Goal: Task Accomplishment & Management: Use online tool/utility

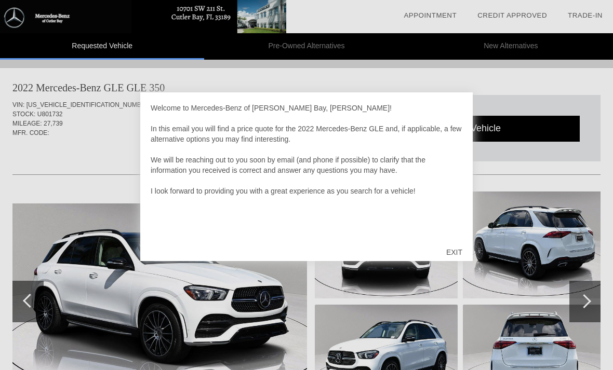
click at [457, 247] on div "EXIT" at bounding box center [454, 252] width 37 height 31
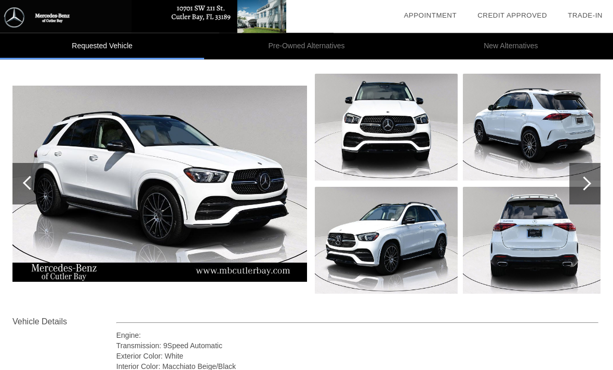
click at [98, 152] on img at bounding box center [159, 184] width 294 height 196
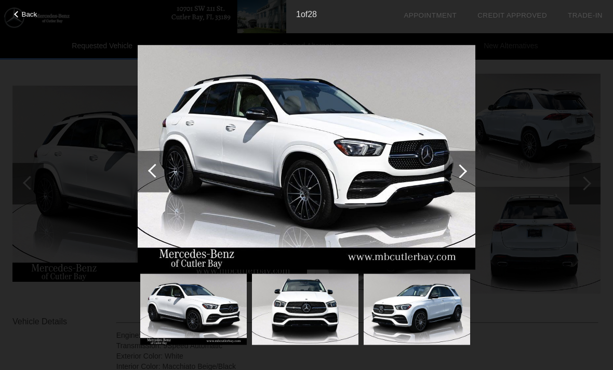
click at [462, 167] on div at bounding box center [460, 171] width 14 height 14
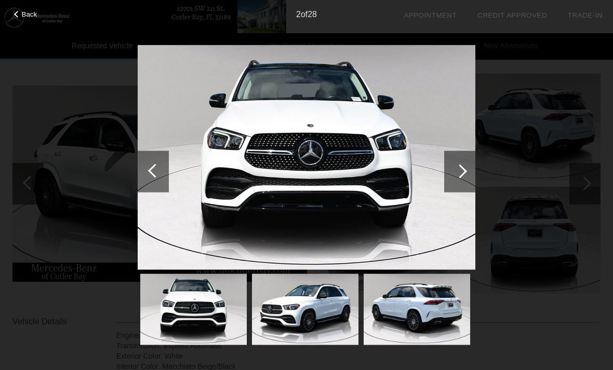
click at [460, 170] on div at bounding box center [460, 171] width 14 height 14
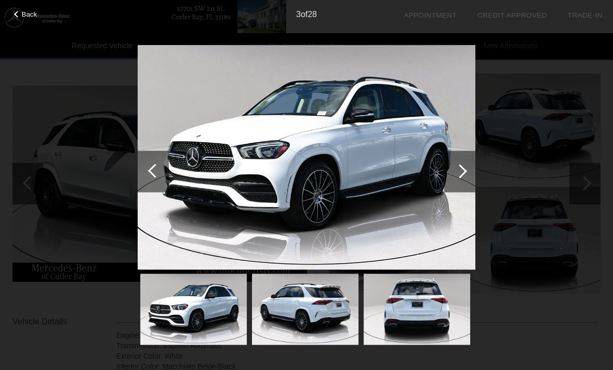
click at [454, 178] on div at bounding box center [459, 172] width 31 height 42
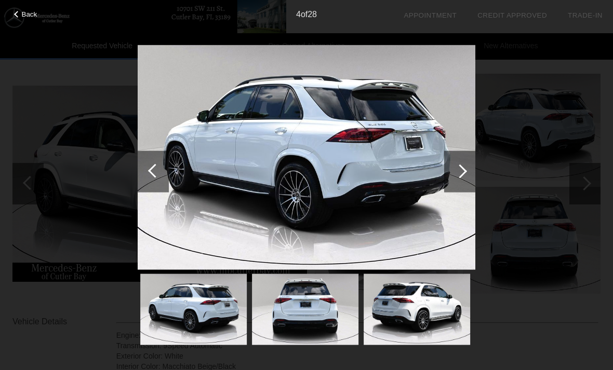
click at [458, 174] on div at bounding box center [460, 171] width 14 height 14
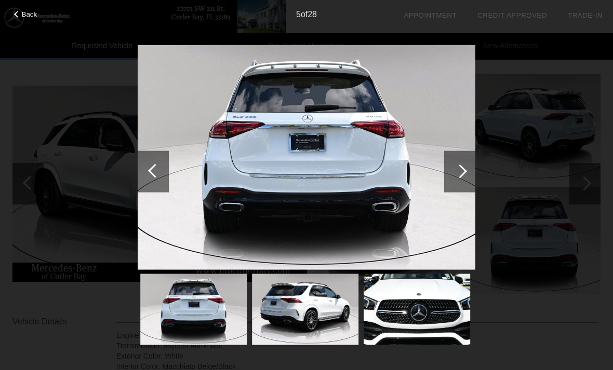
click at [456, 170] on div at bounding box center [460, 171] width 14 height 14
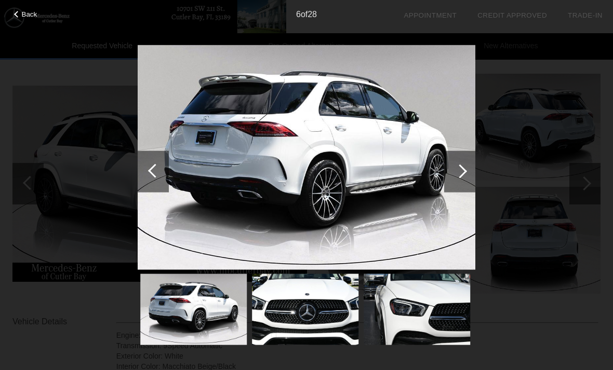
click at [452, 171] on div at bounding box center [459, 172] width 31 height 42
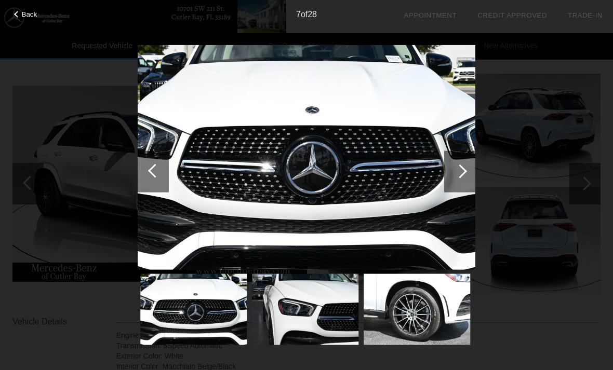
click at [457, 172] on div at bounding box center [460, 171] width 14 height 14
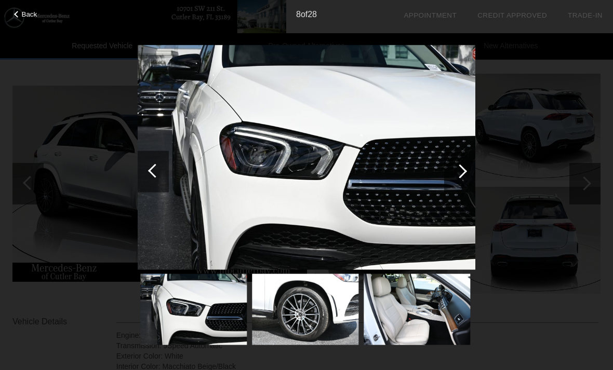
click at [457, 174] on div at bounding box center [460, 171] width 14 height 14
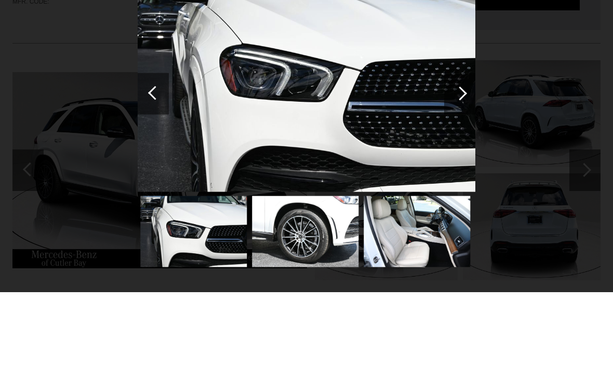
scroll to position [131, 0]
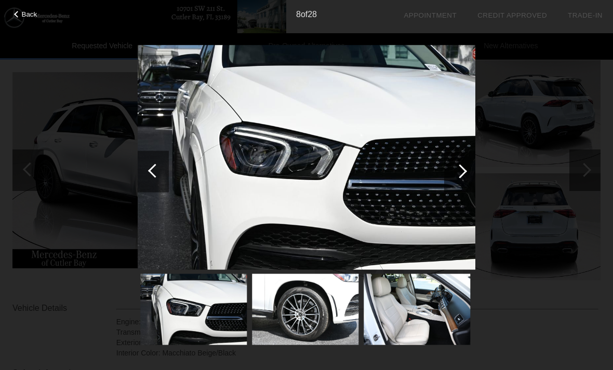
click at [458, 170] on div at bounding box center [460, 171] width 14 height 14
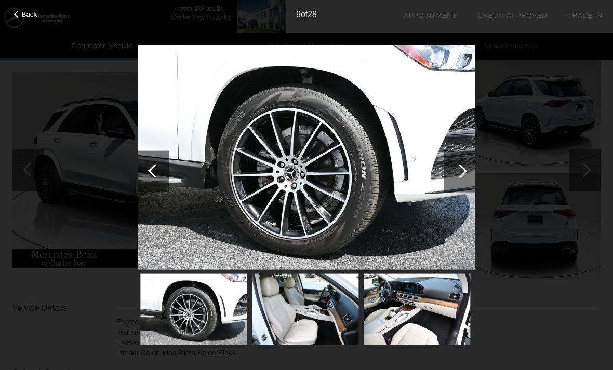
scroll to position [141, 0]
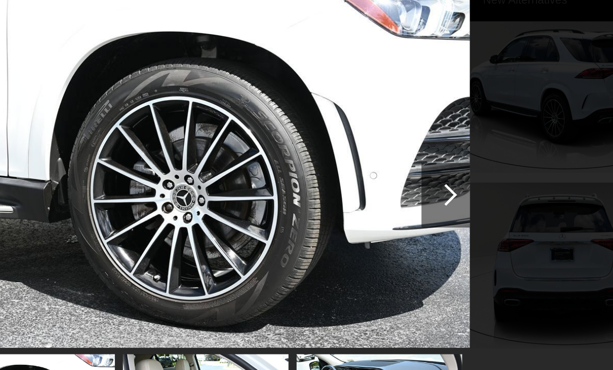
click at [453, 164] on div at bounding box center [460, 171] width 14 height 14
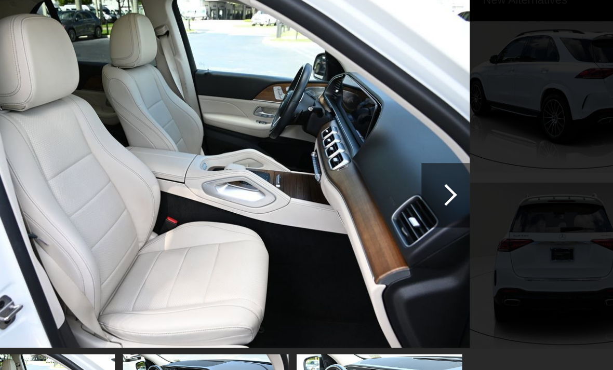
click at [453, 164] on div at bounding box center [460, 171] width 14 height 14
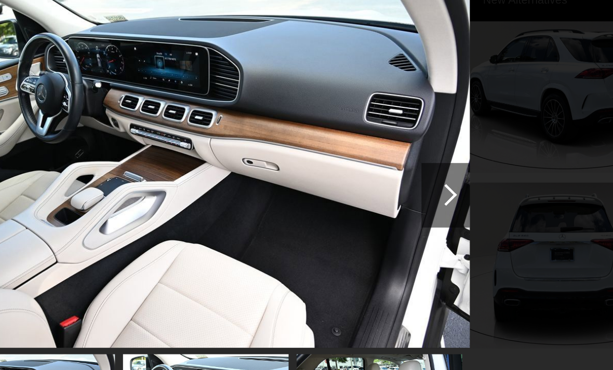
click at [453, 164] on div at bounding box center [460, 171] width 14 height 14
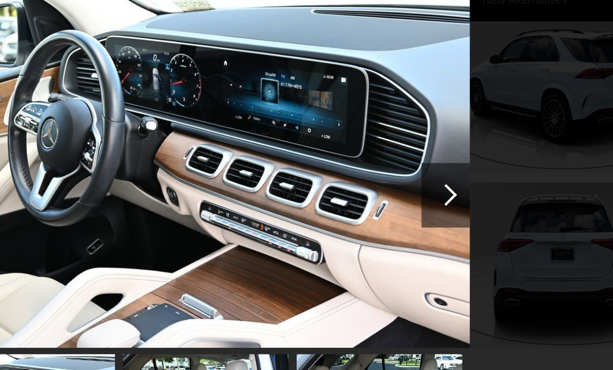
click at [453, 164] on div at bounding box center [460, 171] width 14 height 14
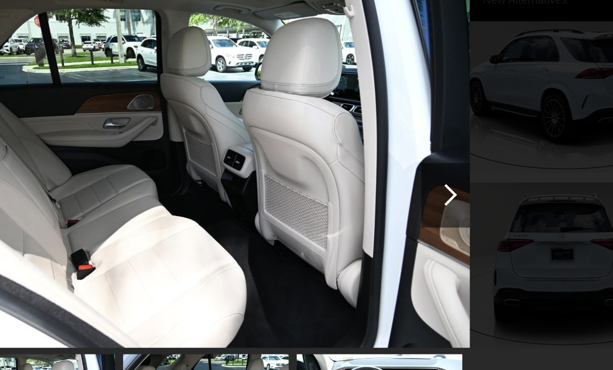
click at [453, 164] on div at bounding box center [460, 171] width 14 height 14
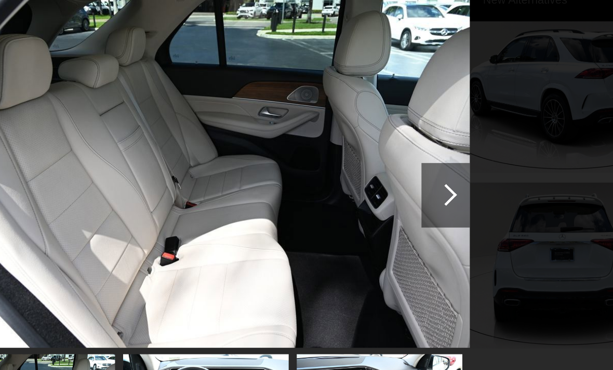
click at [453, 164] on div at bounding box center [460, 171] width 14 height 14
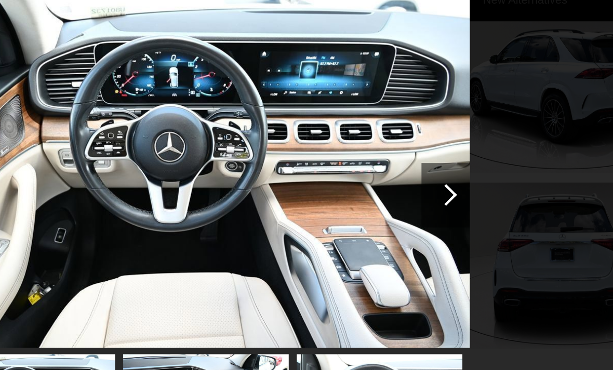
click at [453, 164] on div at bounding box center [460, 171] width 14 height 14
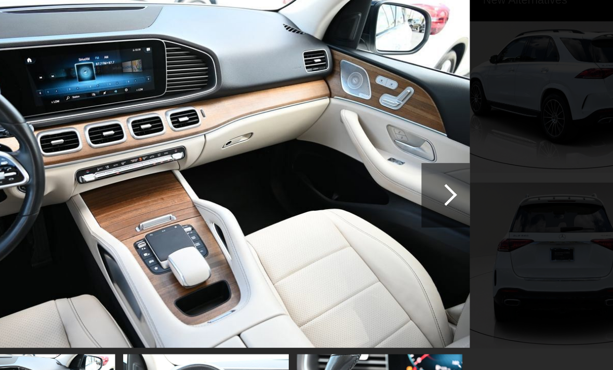
click at [453, 164] on div at bounding box center [460, 171] width 14 height 14
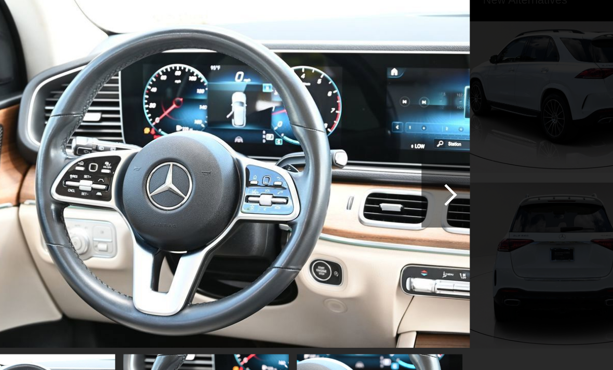
click at [453, 164] on div at bounding box center [460, 171] width 14 height 14
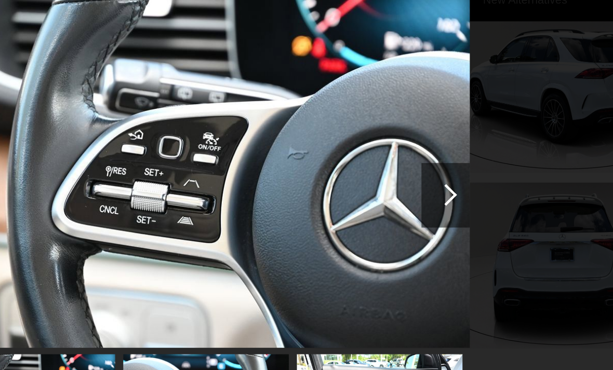
click at [453, 164] on div at bounding box center [460, 171] width 14 height 14
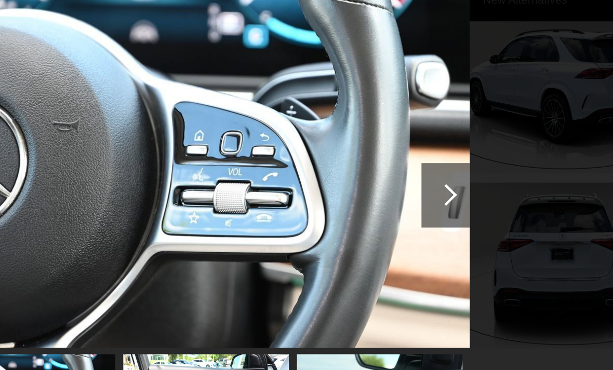
click at [453, 164] on div at bounding box center [460, 171] width 14 height 14
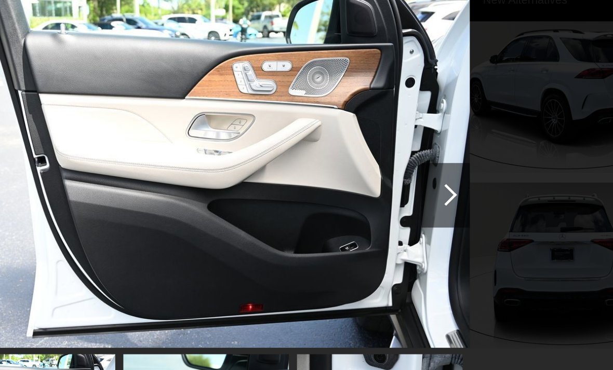
click at [453, 164] on div at bounding box center [460, 171] width 14 height 14
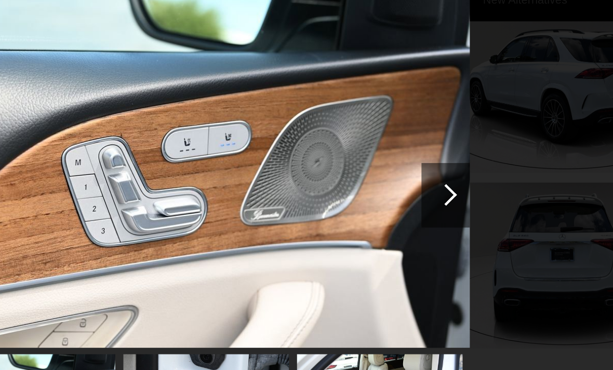
click at [453, 164] on div at bounding box center [460, 171] width 14 height 14
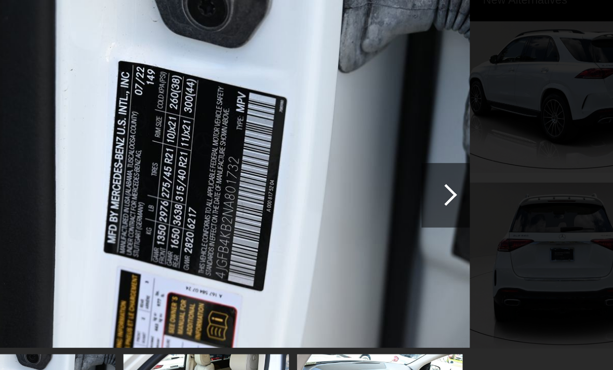
click at [453, 164] on div at bounding box center [460, 171] width 14 height 14
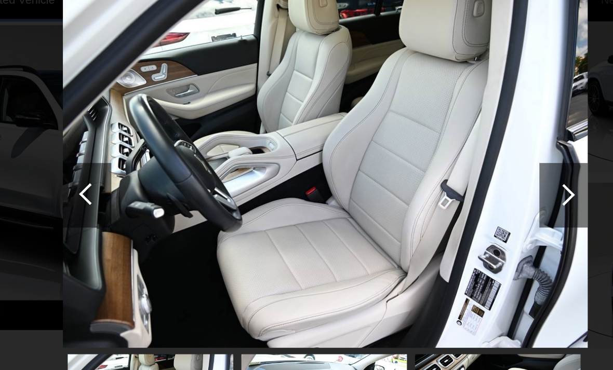
click at [138, 151] on div at bounding box center [153, 172] width 31 height 42
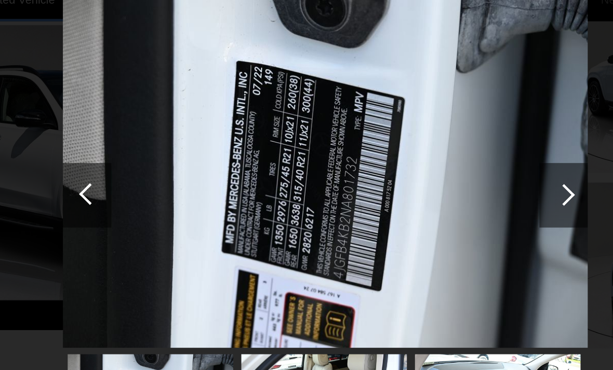
click at [453, 164] on div at bounding box center [460, 171] width 14 height 14
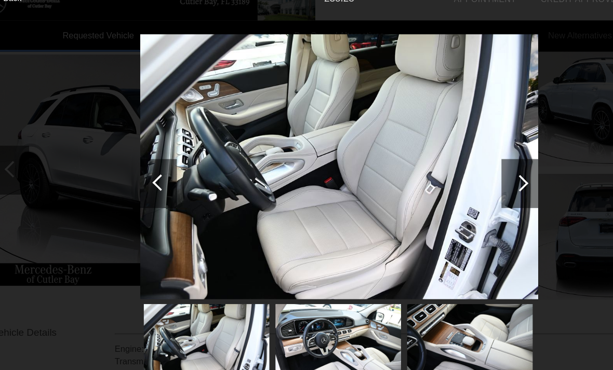
scroll to position [125, 0]
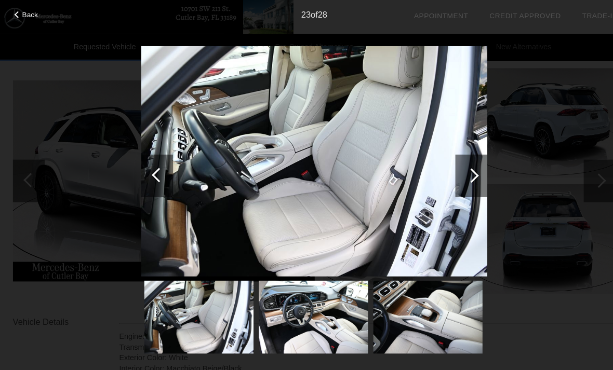
click at [459, 166] on div at bounding box center [460, 171] width 14 height 14
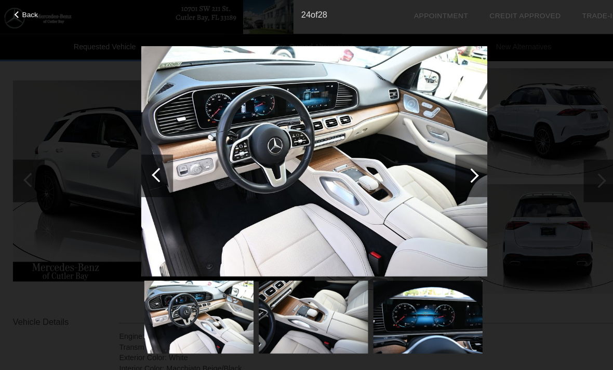
click at [461, 174] on div at bounding box center [460, 171] width 14 height 14
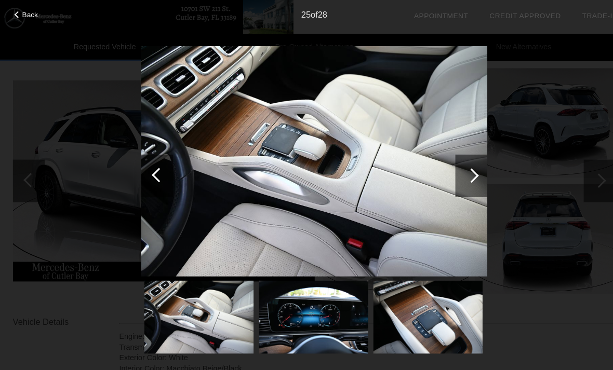
click at [456, 171] on div at bounding box center [460, 171] width 14 height 14
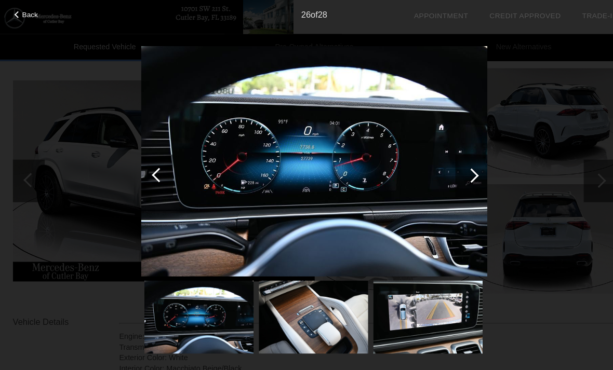
scroll to position [126, 0]
click at [457, 173] on div at bounding box center [460, 171] width 14 height 14
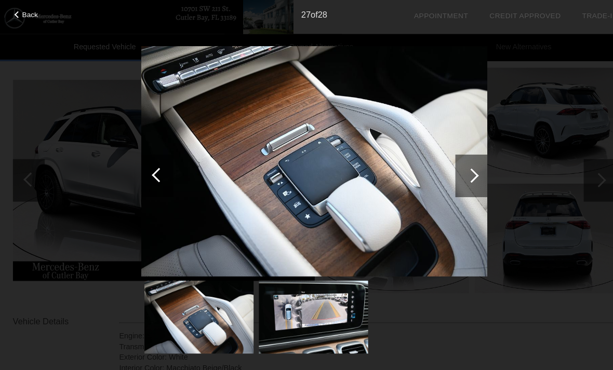
click at [456, 166] on div at bounding box center [459, 172] width 31 height 42
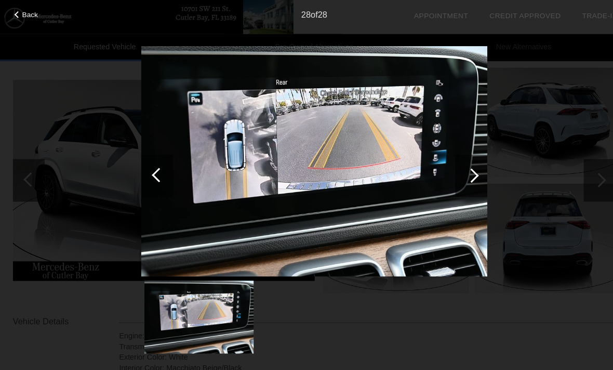
click at [454, 165] on div at bounding box center [459, 172] width 31 height 42
click at [456, 175] on div at bounding box center [459, 172] width 31 height 42
click at [461, 172] on div at bounding box center [460, 171] width 14 height 14
click at [462, 167] on div at bounding box center [459, 172] width 31 height 42
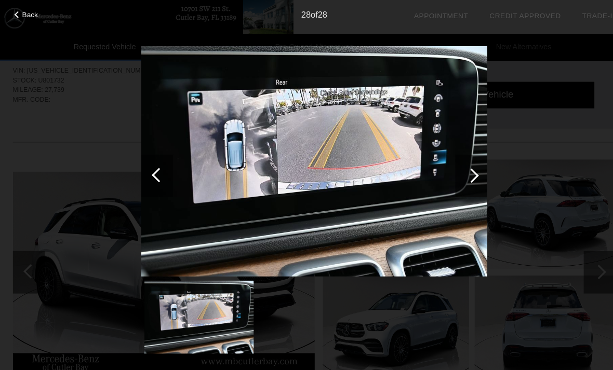
scroll to position [0, 0]
